Goal: Task Accomplishment & Management: Manage account settings

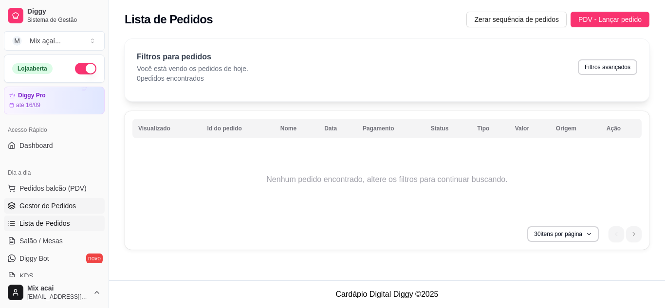
scroll to position [49, 0]
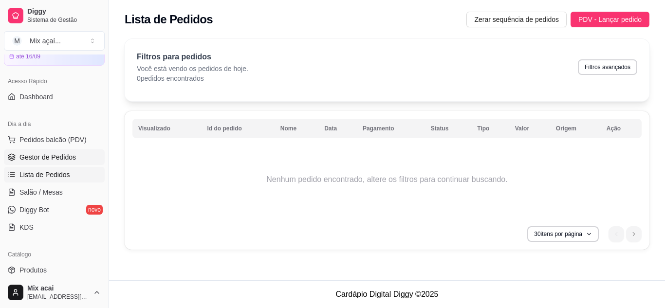
click at [54, 155] on span "Gestor de Pedidos" at bounding box center [47, 157] width 56 height 10
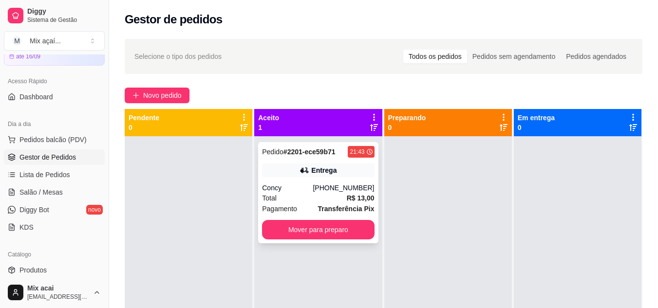
click at [339, 205] on strong "Transferência Pix" at bounding box center [346, 209] width 56 height 8
click at [323, 190] on div "[PHONE_NUMBER]" at bounding box center [343, 188] width 61 height 10
click at [339, 188] on div "[PHONE_NUMBER]" at bounding box center [343, 188] width 61 height 10
click at [444, 209] on div at bounding box center [448, 290] width 128 height 308
click at [432, 164] on div at bounding box center [448, 290] width 128 height 308
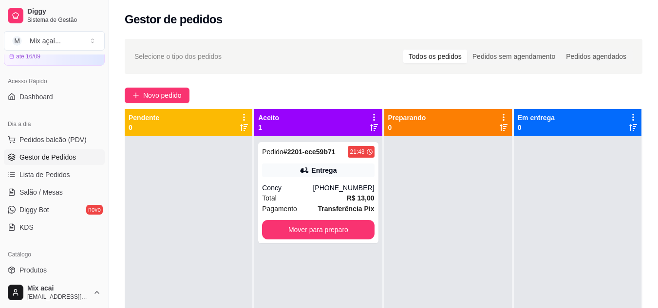
click at [50, 152] on span "Gestor de Pedidos" at bounding box center [47, 157] width 56 height 10
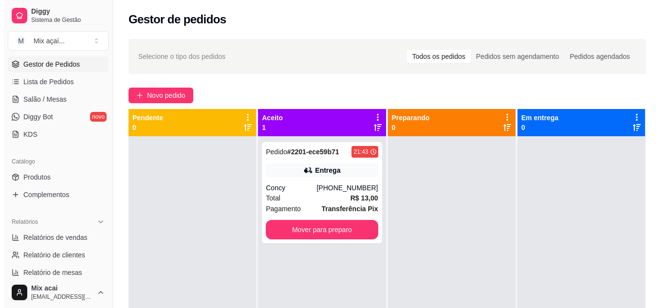
scroll to position [146, 0]
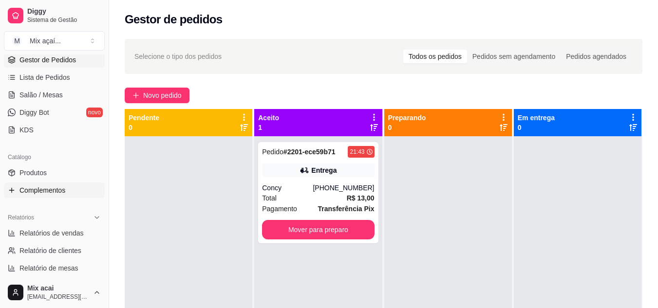
click at [47, 193] on span "Complementos" at bounding box center [42, 191] width 46 height 10
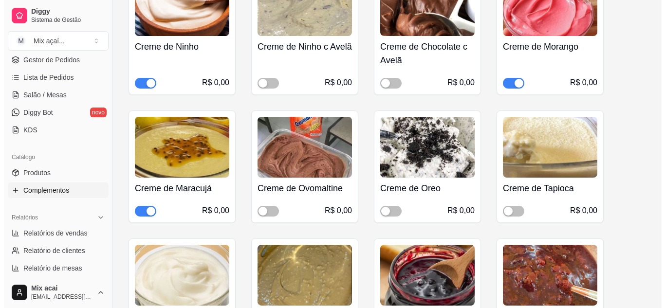
scroll to position [1023, 0]
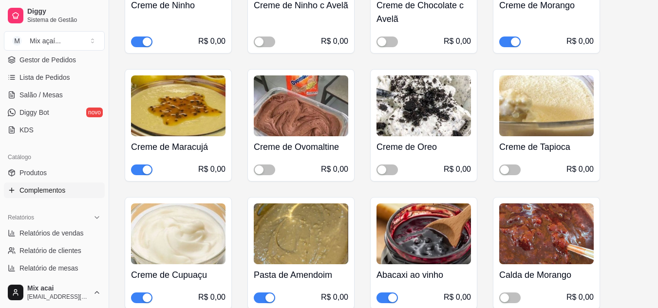
click at [433, 121] on img at bounding box center [423, 105] width 94 height 61
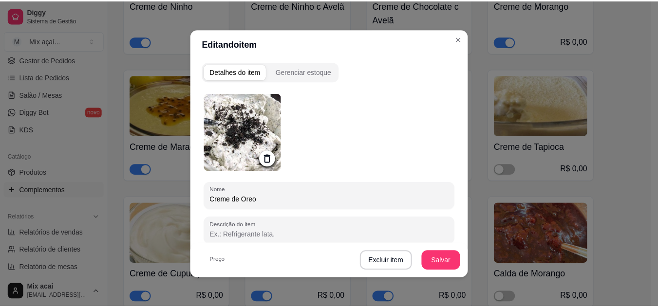
scroll to position [149, 0]
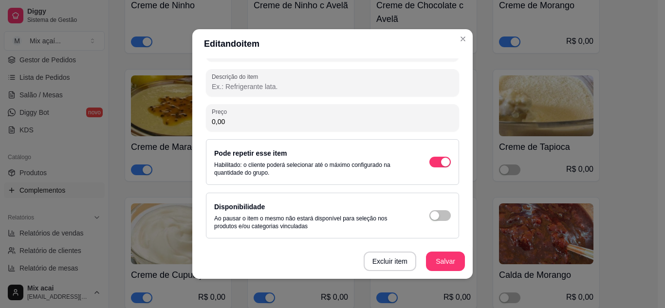
click at [430, 209] on div "Disponibilidade Ao pausar o item o mesmo não estará disponível para seleção nos…" at bounding box center [332, 215] width 237 height 29
click at [441, 167] on div "button" at bounding box center [445, 162] width 9 height 9
click at [450, 260] on button "Salvar" at bounding box center [445, 261] width 39 height 19
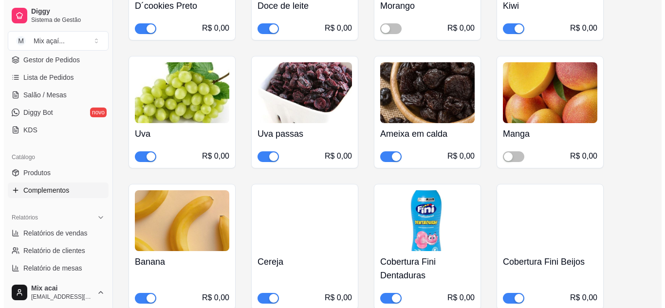
scroll to position [1558, 0]
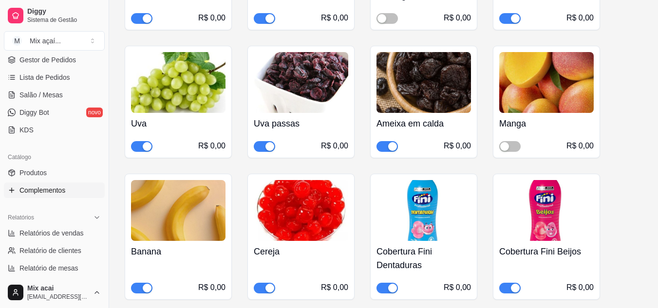
click at [561, 73] on img at bounding box center [546, 82] width 94 height 61
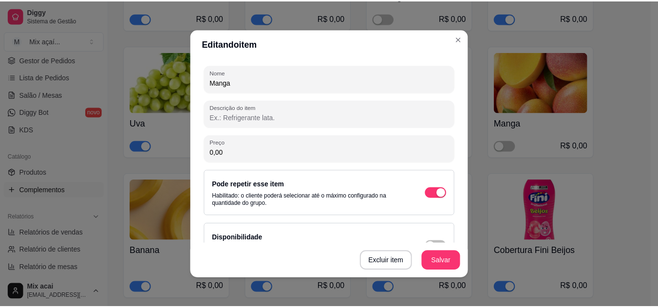
scroll to position [149, 0]
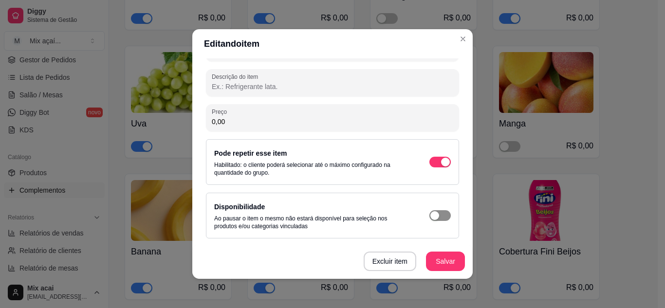
click at [432, 167] on span "button" at bounding box center [439, 162] width 21 height 11
click at [445, 258] on button "Salvar" at bounding box center [445, 261] width 39 height 19
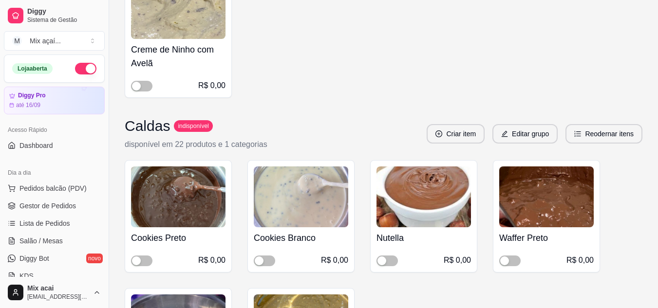
scroll to position [292, 0]
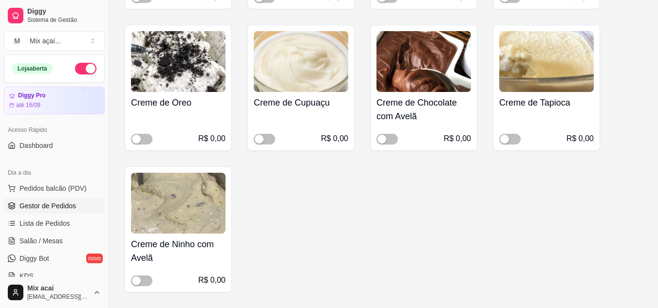
click at [45, 206] on span "Gestor de Pedidos" at bounding box center [47, 206] width 56 height 10
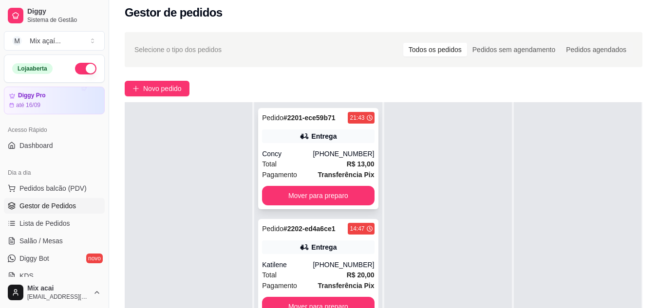
scroll to position [146, 0]
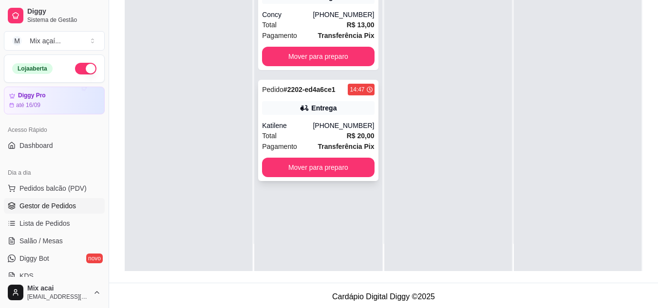
click at [315, 131] on div "Total R$ 20,00" at bounding box center [318, 135] width 112 height 11
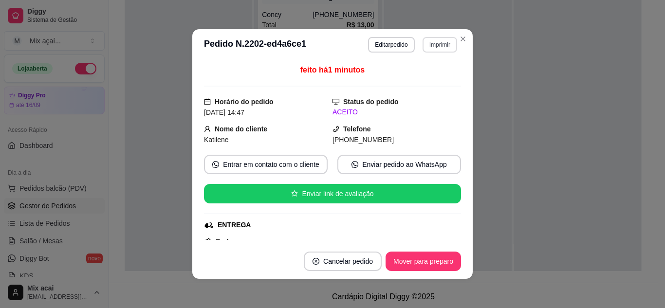
click at [439, 46] on button "Imprimir" at bounding box center [440, 45] width 35 height 16
click at [434, 80] on button "IMPRESSORA" at bounding box center [419, 78] width 68 height 15
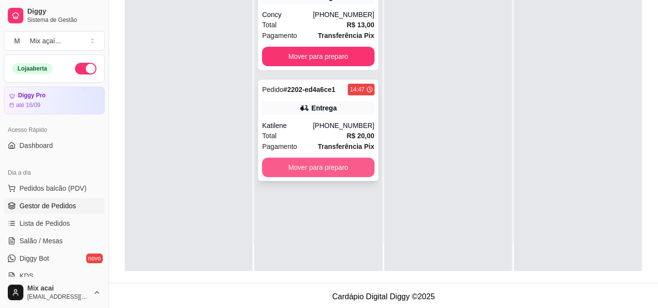
click at [327, 172] on button "Mover para preparo" at bounding box center [318, 167] width 112 height 19
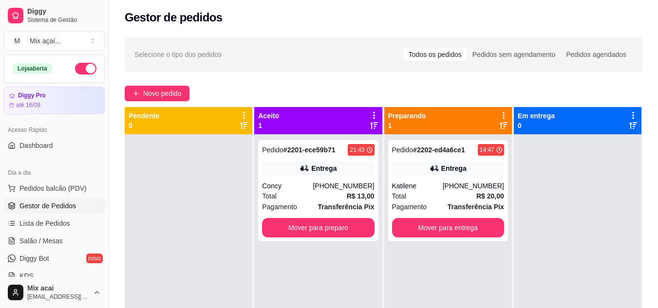
scroll to position [0, 0]
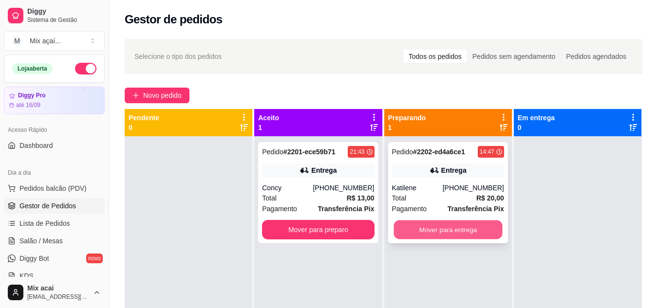
click at [460, 231] on button "Mover para entrega" at bounding box center [447, 230] width 109 height 19
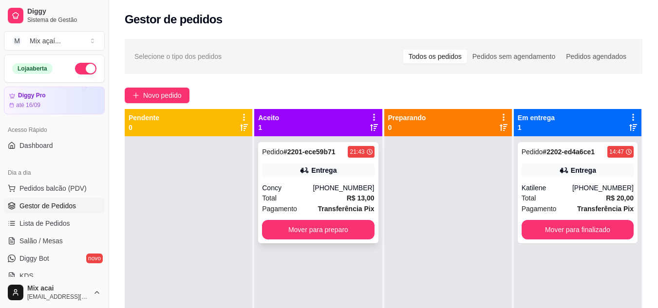
click at [310, 203] on div "Total R$ 13,00" at bounding box center [318, 198] width 112 height 11
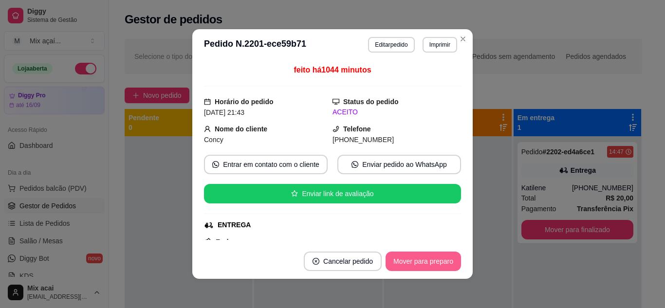
click at [438, 262] on button "Mover para preparo" at bounding box center [423, 261] width 75 height 19
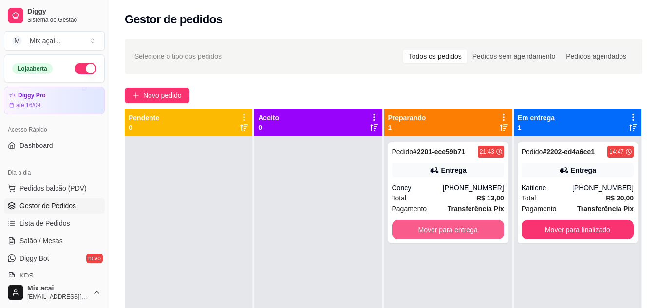
click at [490, 230] on button "Mover para entrega" at bounding box center [448, 229] width 112 height 19
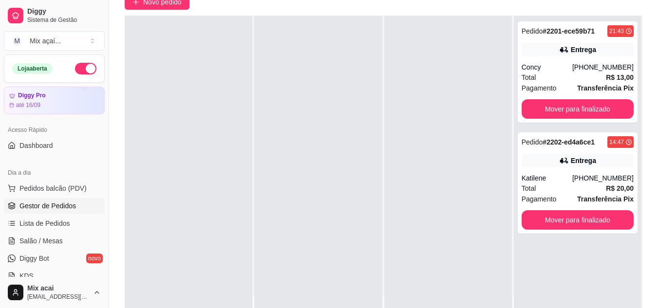
scroll to position [97, 0]
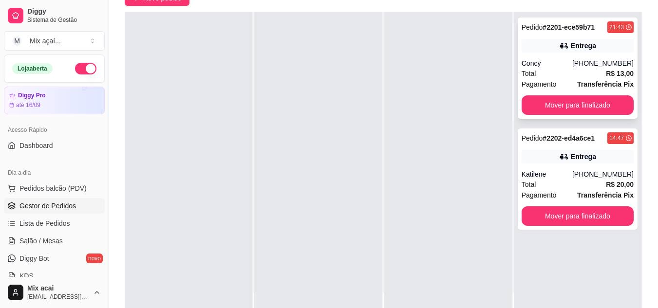
click at [549, 103] on button "Mover para finalizado" at bounding box center [577, 104] width 112 height 19
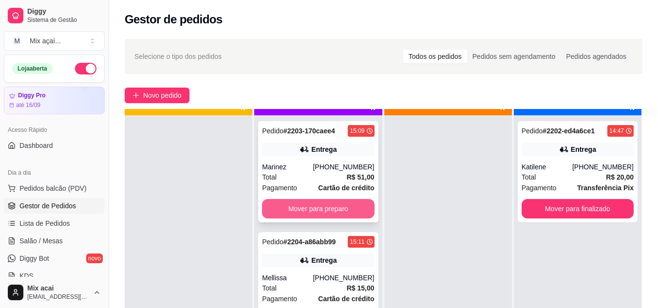
scroll to position [27, 0]
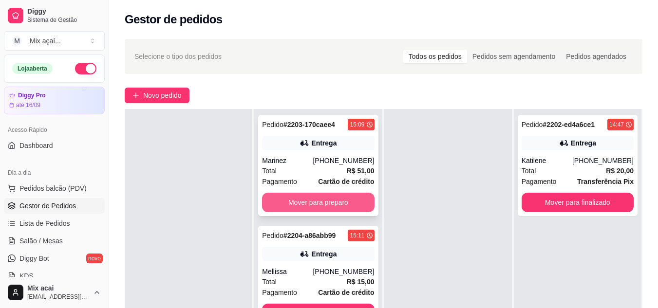
click at [331, 205] on button "Mover para preparo" at bounding box center [318, 202] width 112 height 19
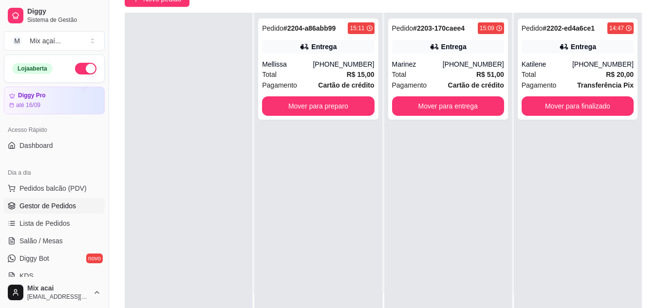
scroll to position [97, 0]
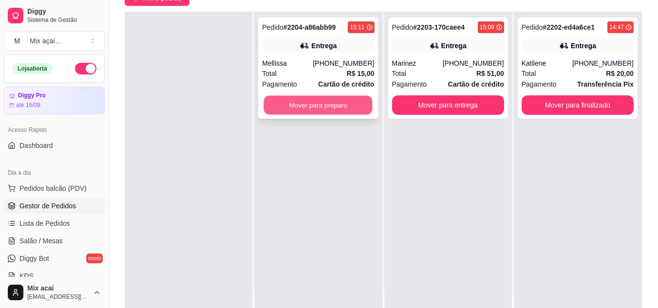
click at [305, 109] on button "Mover para preparo" at bounding box center [318, 105] width 109 height 19
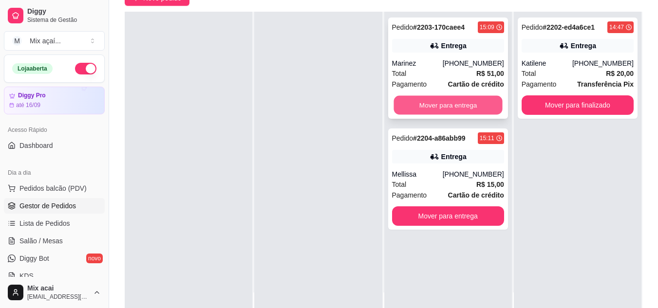
click at [445, 107] on button "Mover para entrega" at bounding box center [447, 105] width 109 height 19
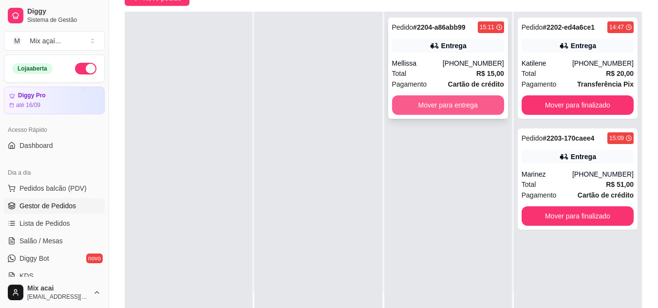
click at [418, 106] on button "Mover para entrega" at bounding box center [448, 104] width 112 height 19
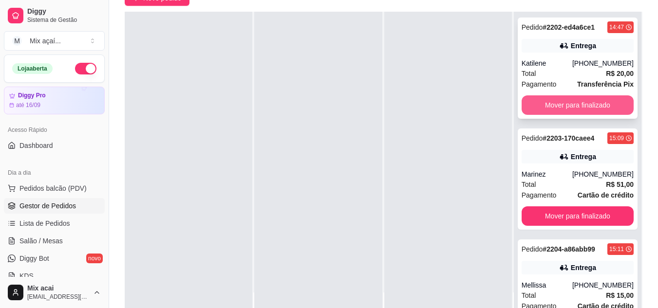
click at [539, 105] on button "Mover para finalizado" at bounding box center [577, 104] width 112 height 19
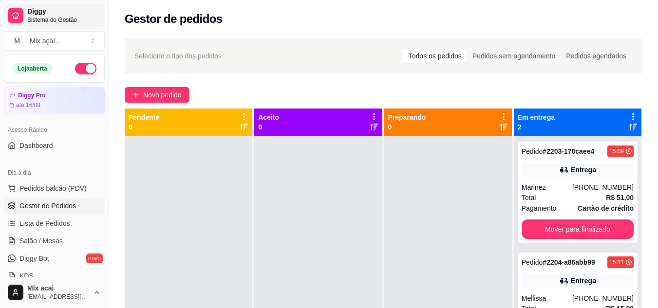
scroll to position [0, 0]
